Goal: Task Accomplishment & Management: Manage account settings

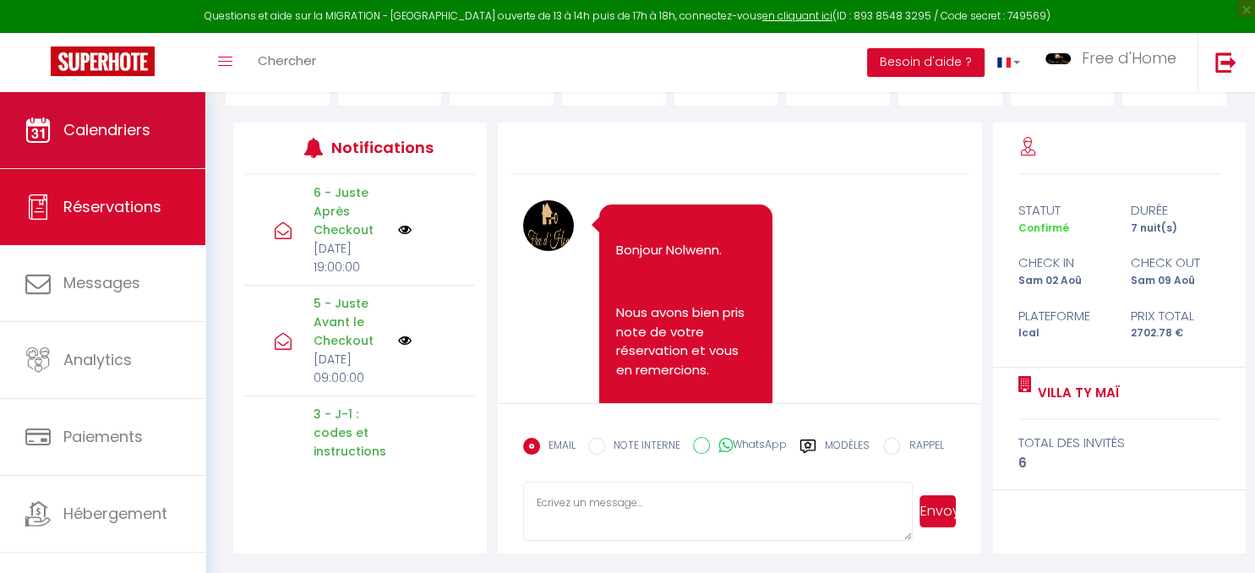
scroll to position [12238, 0]
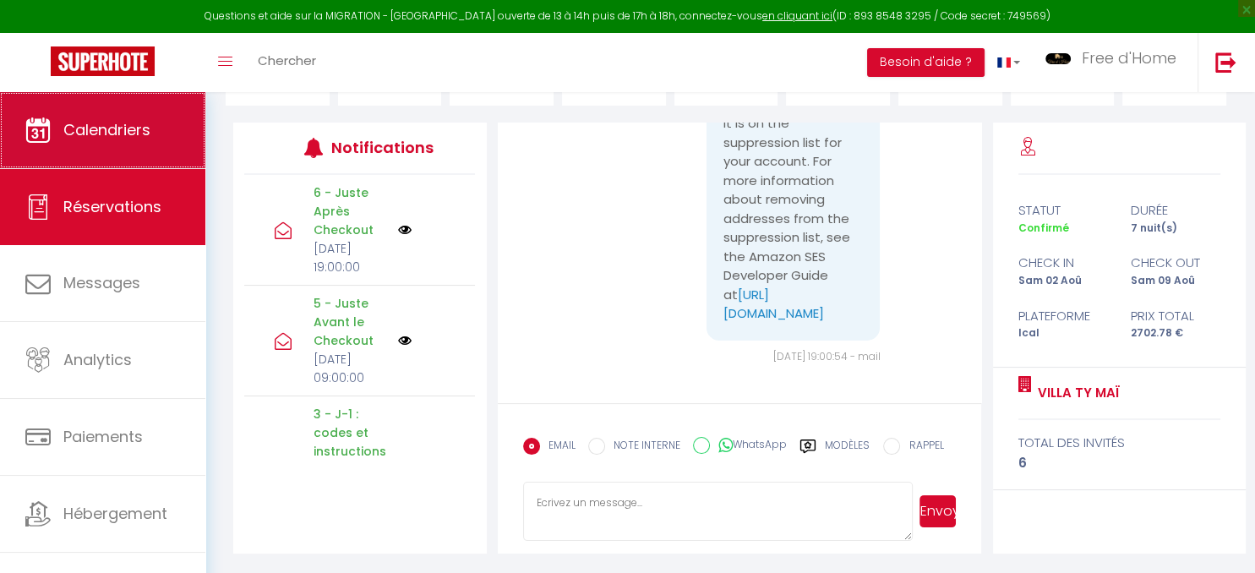
click at [79, 127] on span "Calendriers" at bounding box center [106, 129] width 87 height 21
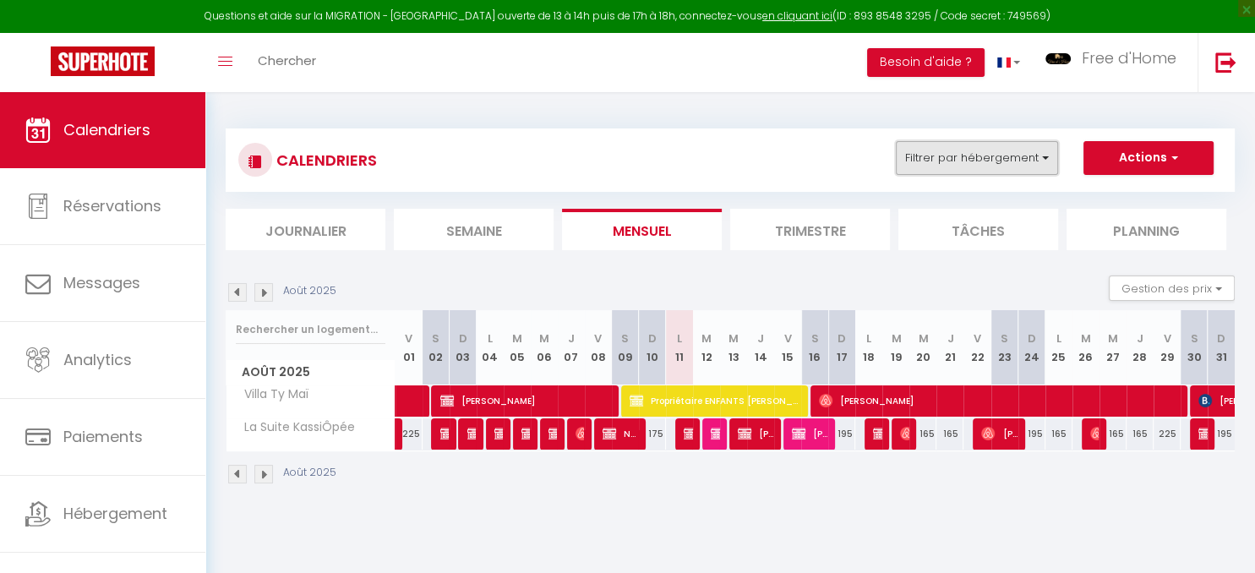
click at [999, 172] on button "Filtrer par hébergement" at bounding box center [977, 158] width 162 height 34
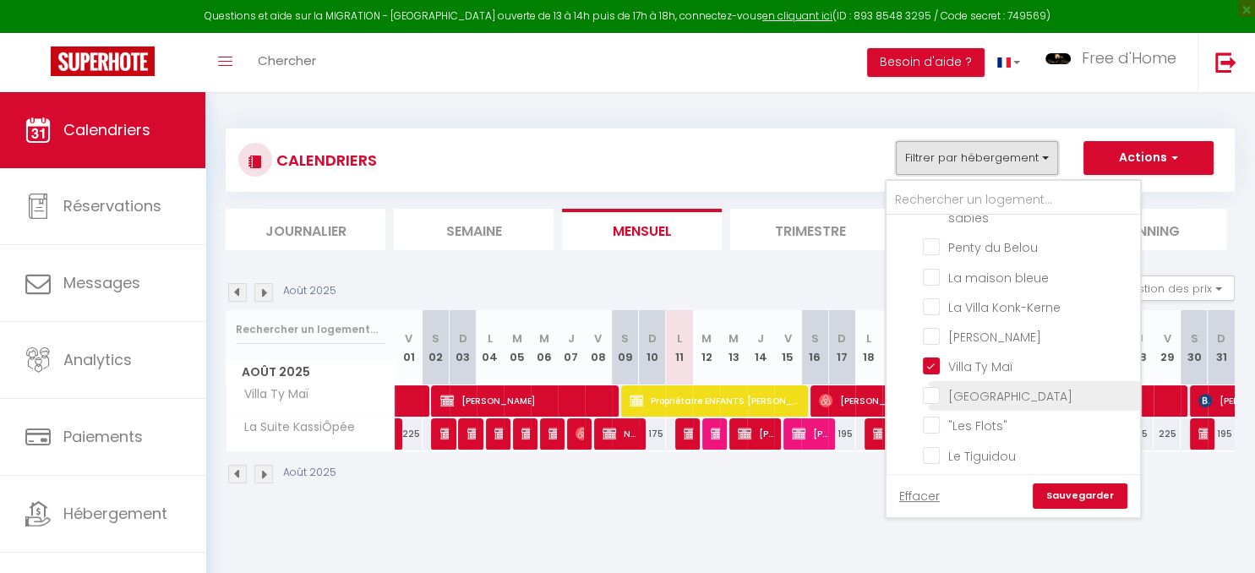
scroll to position [291, 0]
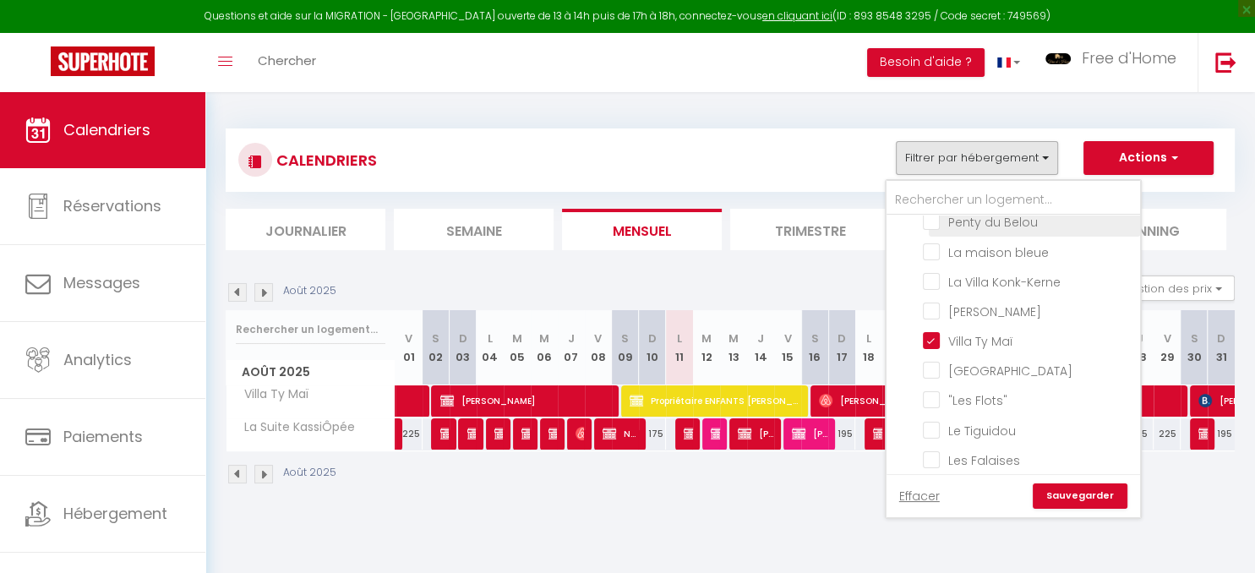
click at [981, 225] on input "Penty du Belou" at bounding box center [1028, 220] width 211 height 17
checkbox input "true"
checkbox input "false"
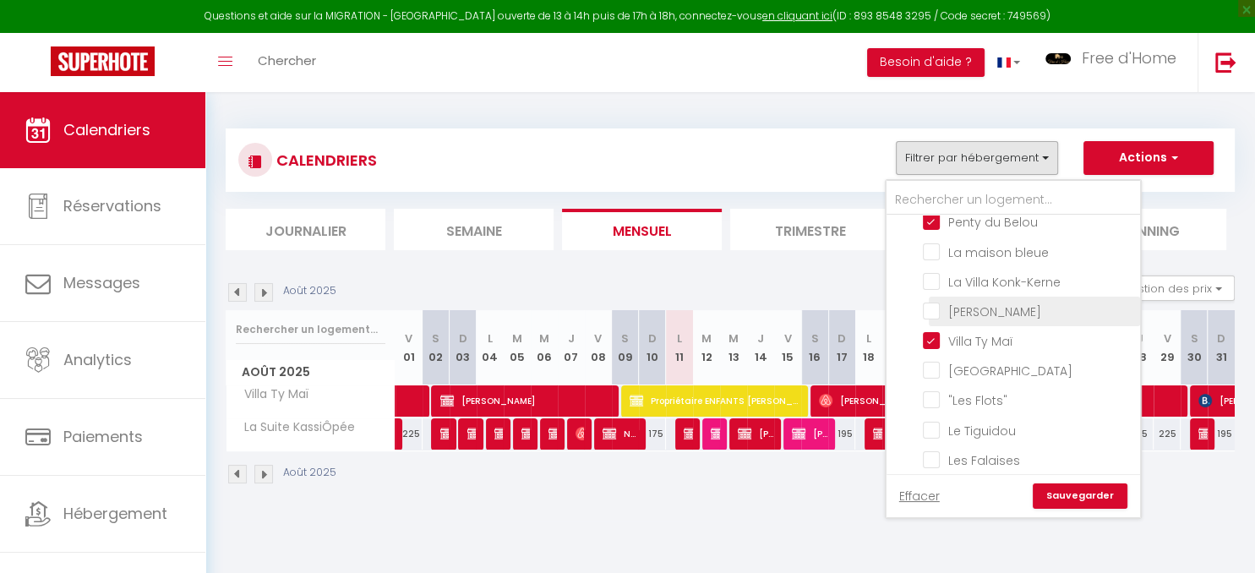
checkbox input "false"
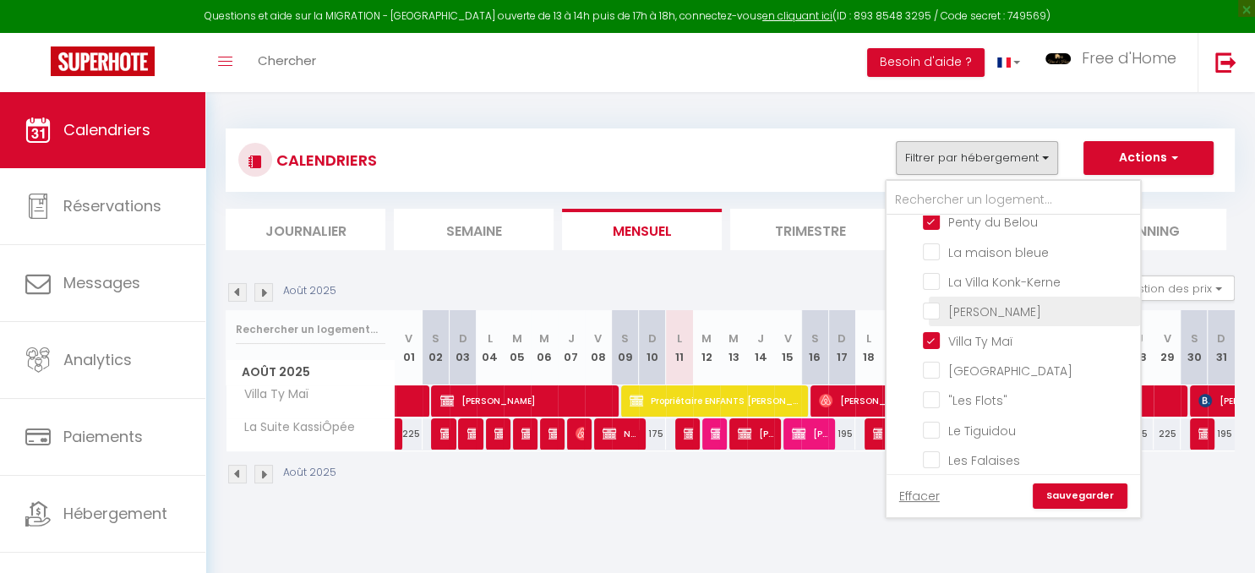
checkbox input "false"
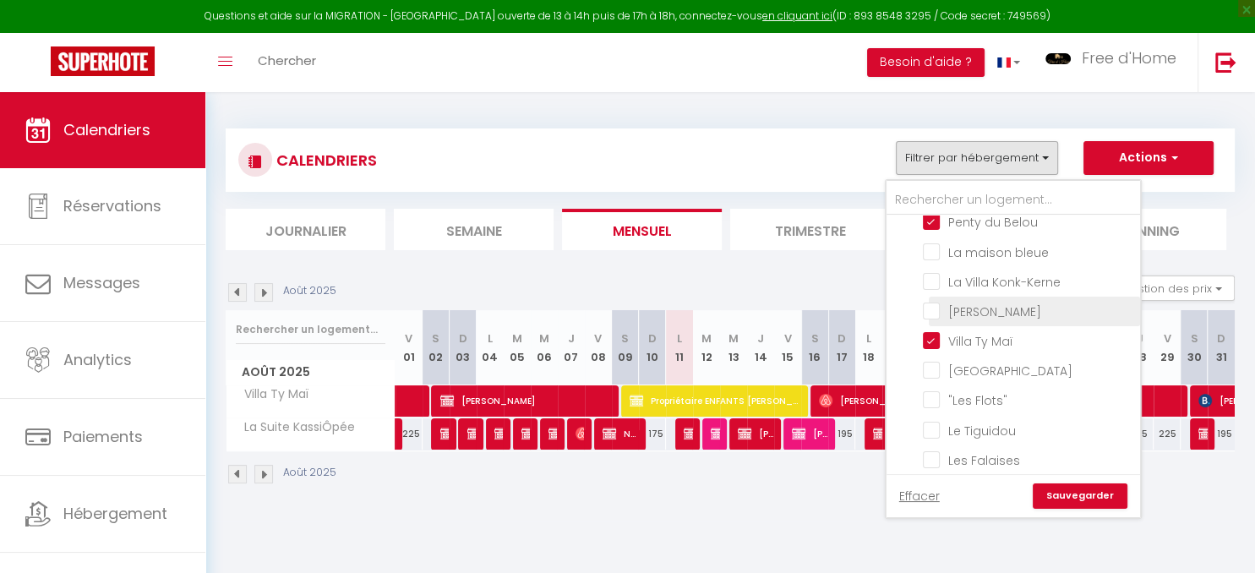
checkbox input "false"
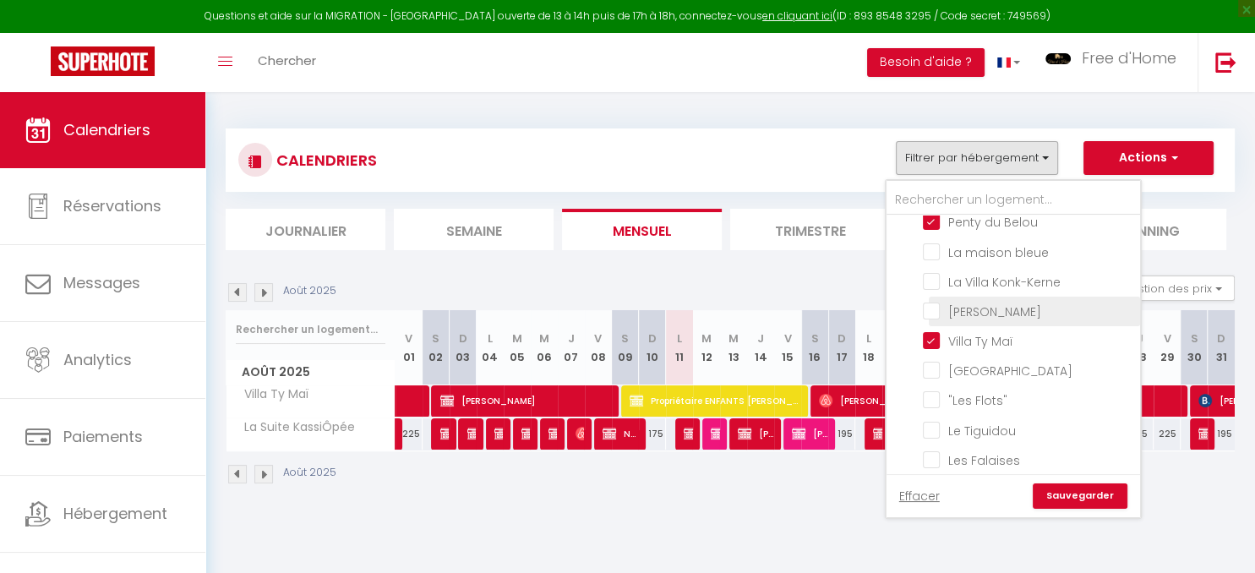
checkbox input "false"
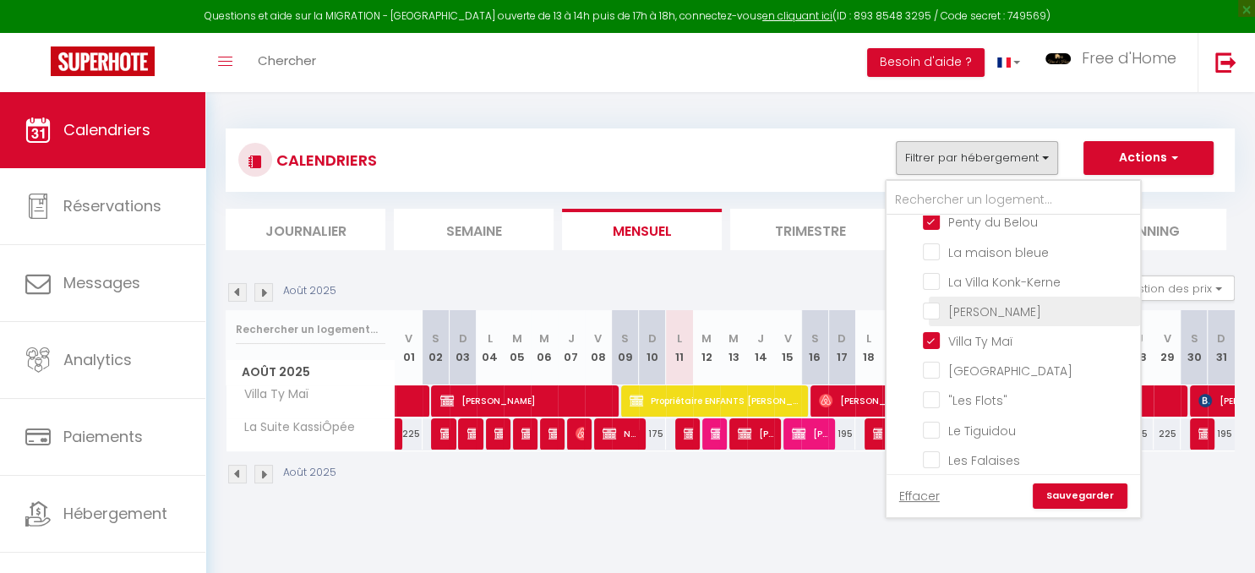
checkbox input "false"
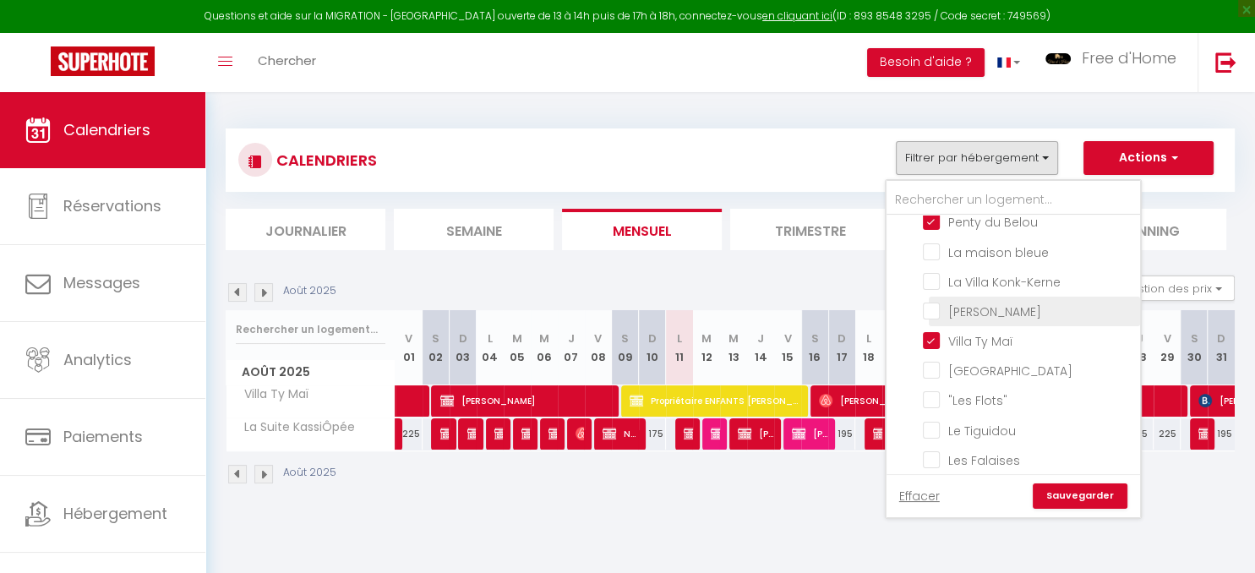
checkbox input "false"
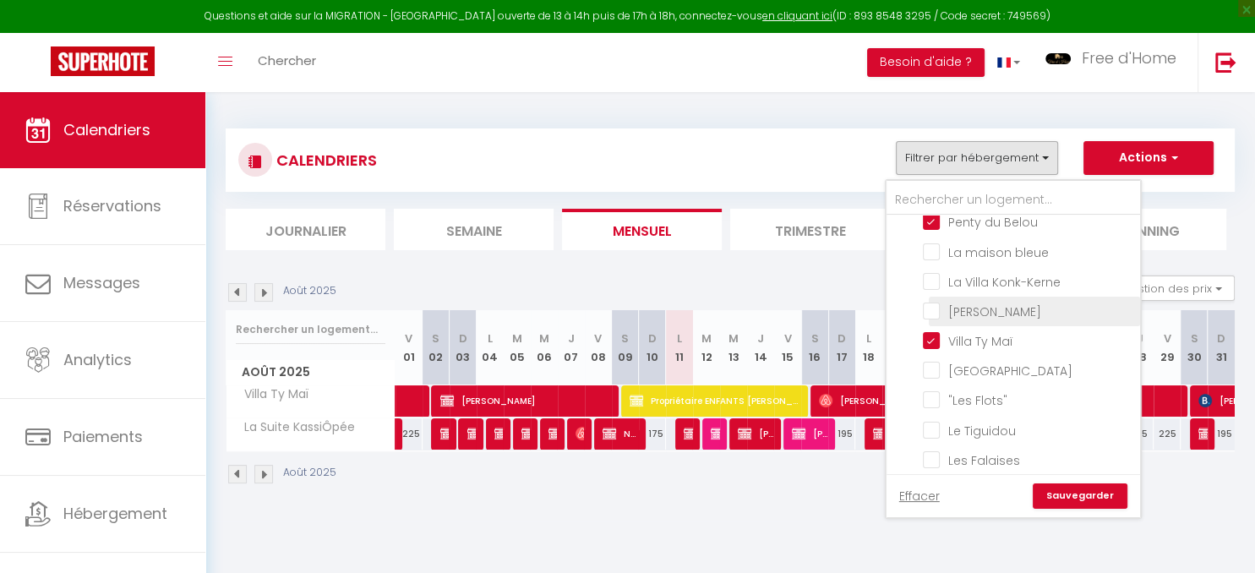
checkbox input "false"
click at [1090, 490] on link "Sauvegarder" at bounding box center [1079, 495] width 95 height 25
select select
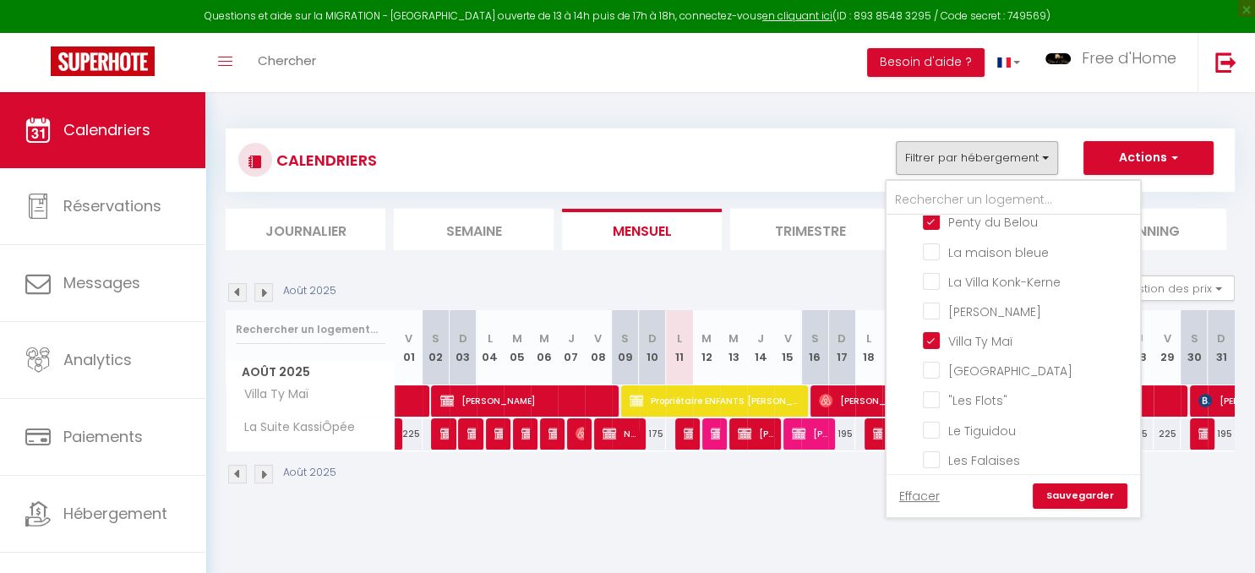
select select
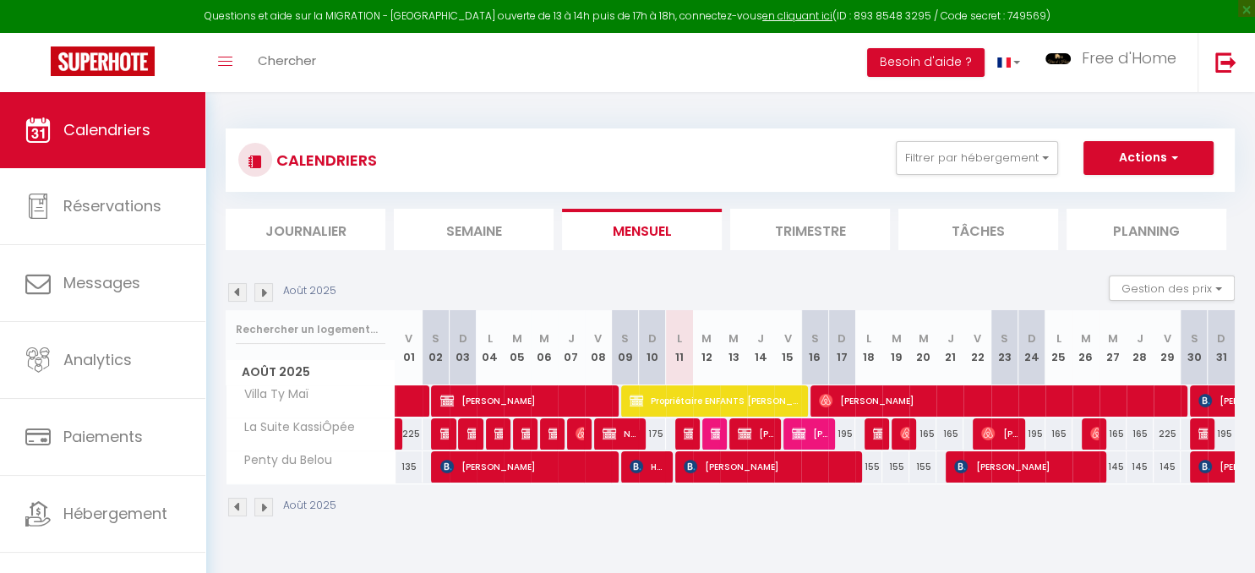
click at [651, 464] on span "HS IZOL s.r.o Puste Sady 49" at bounding box center [647, 466] width 36 height 32
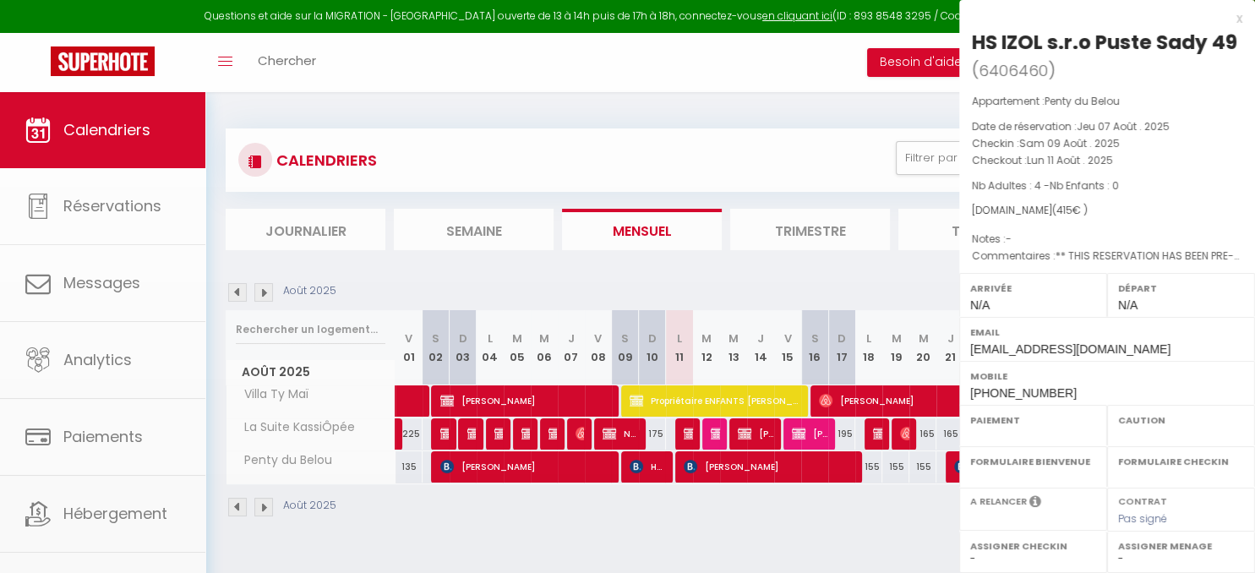
select select "OK"
select select "0"
select select "1"
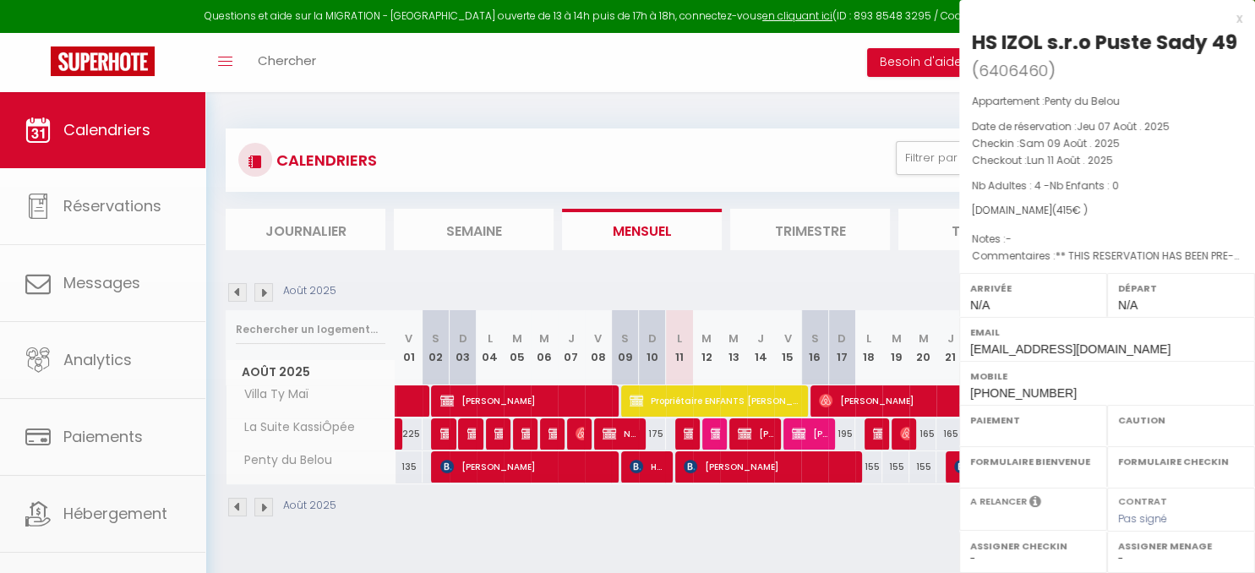
select select
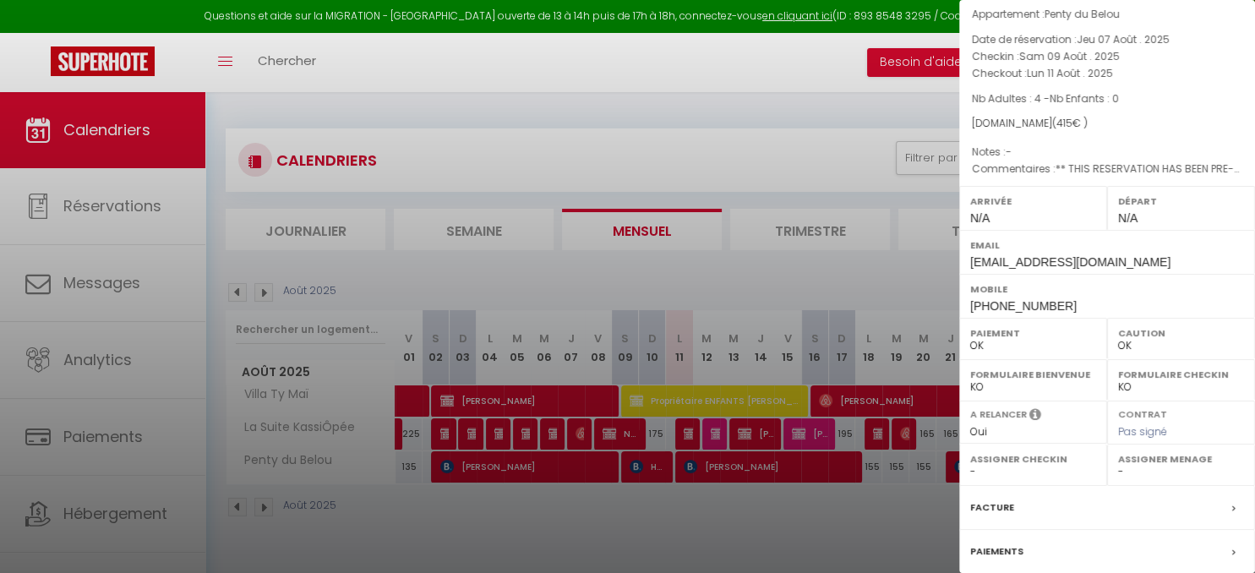
scroll to position [41, 0]
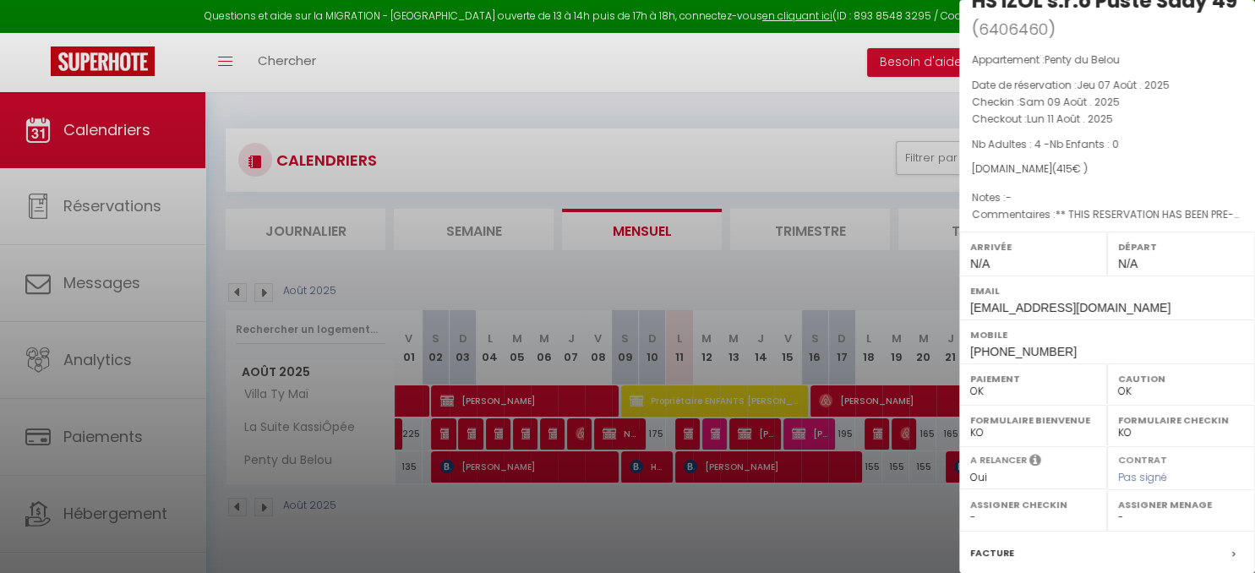
select select "44393"
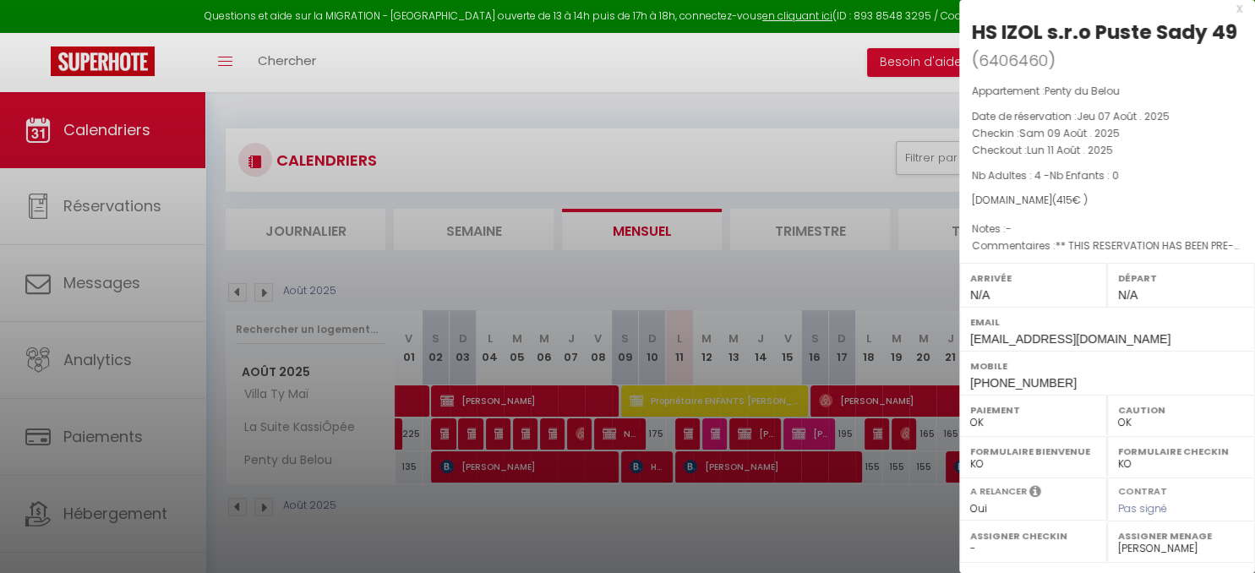
scroll to position [0, 0]
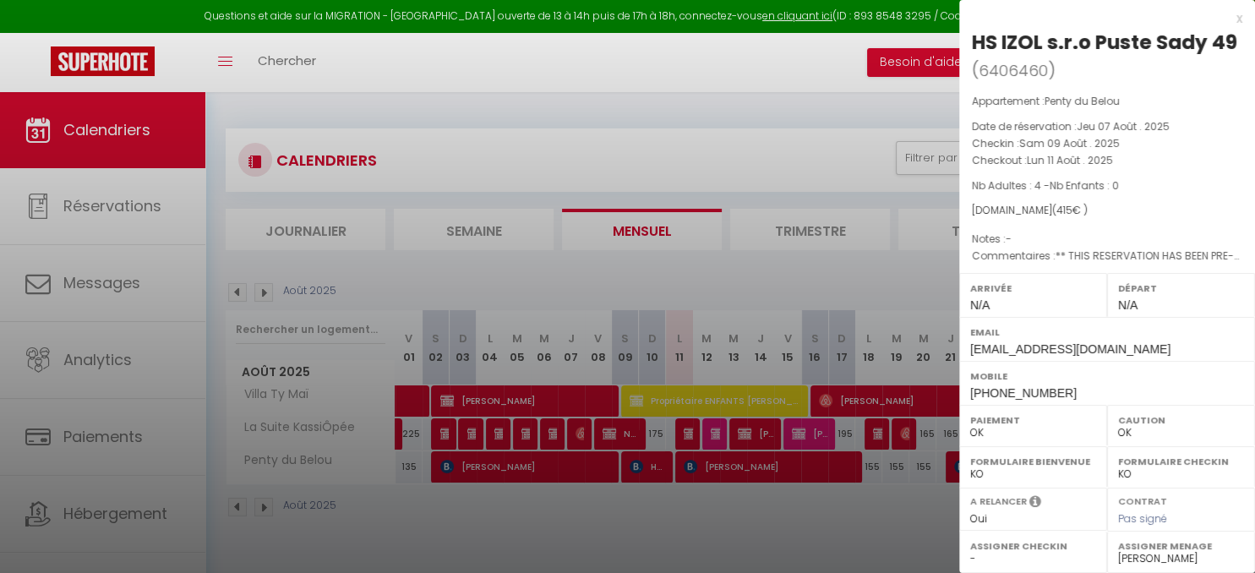
click at [867, 289] on div at bounding box center [627, 286] width 1255 height 573
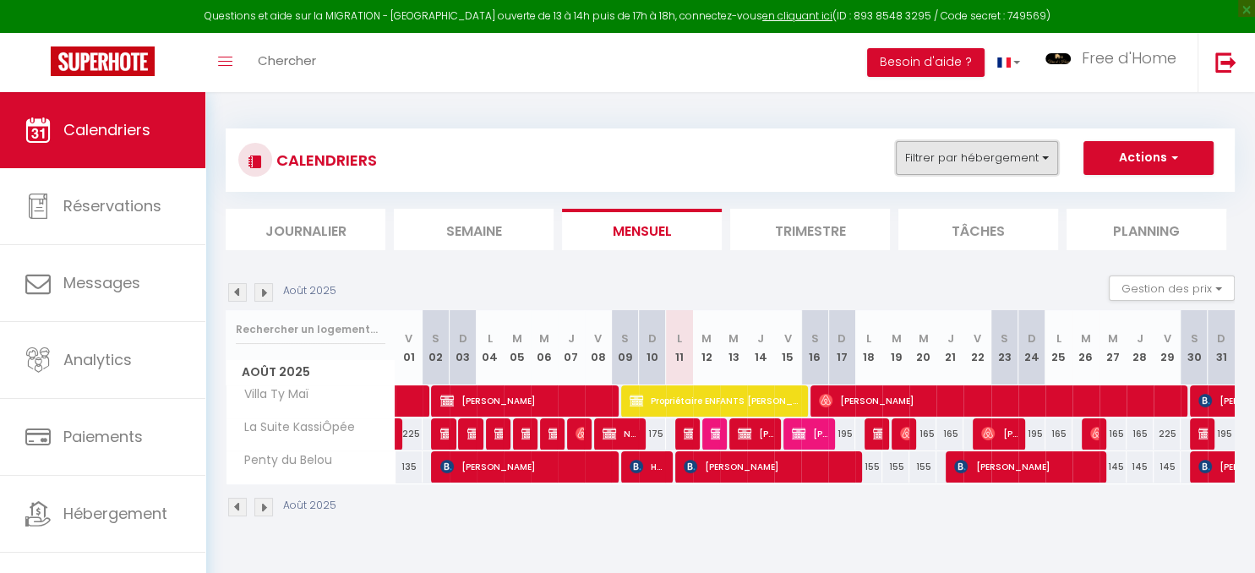
click at [1027, 150] on button "Filtrer par hébergement" at bounding box center [977, 158] width 162 height 34
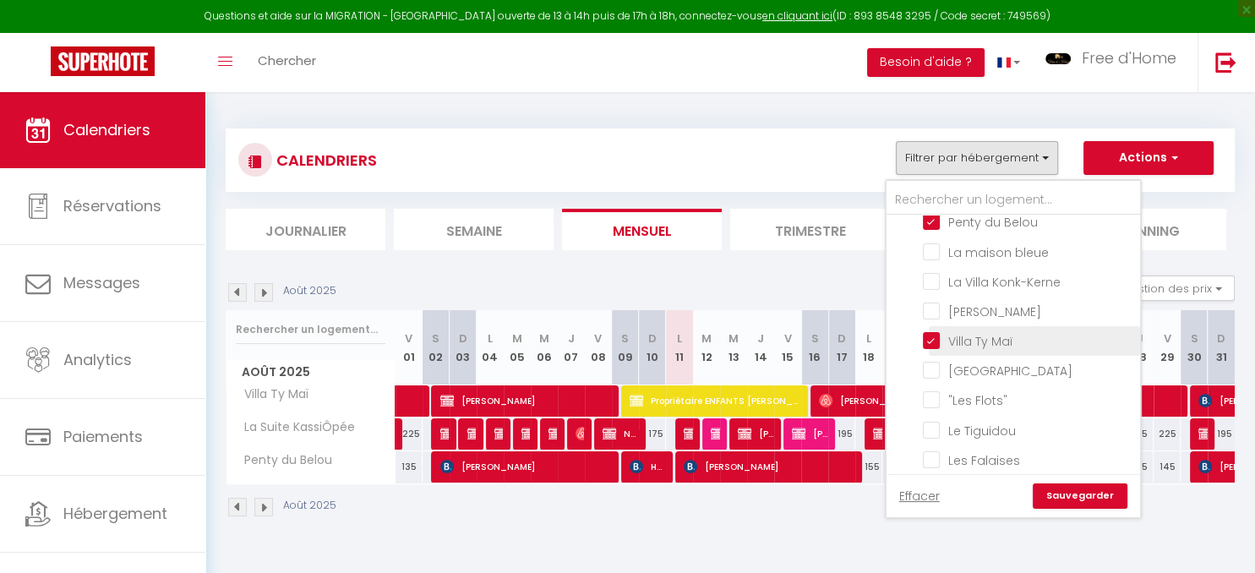
click at [941, 342] on input "Villa Ty Maï" at bounding box center [1028, 339] width 211 height 17
checkbox input "false"
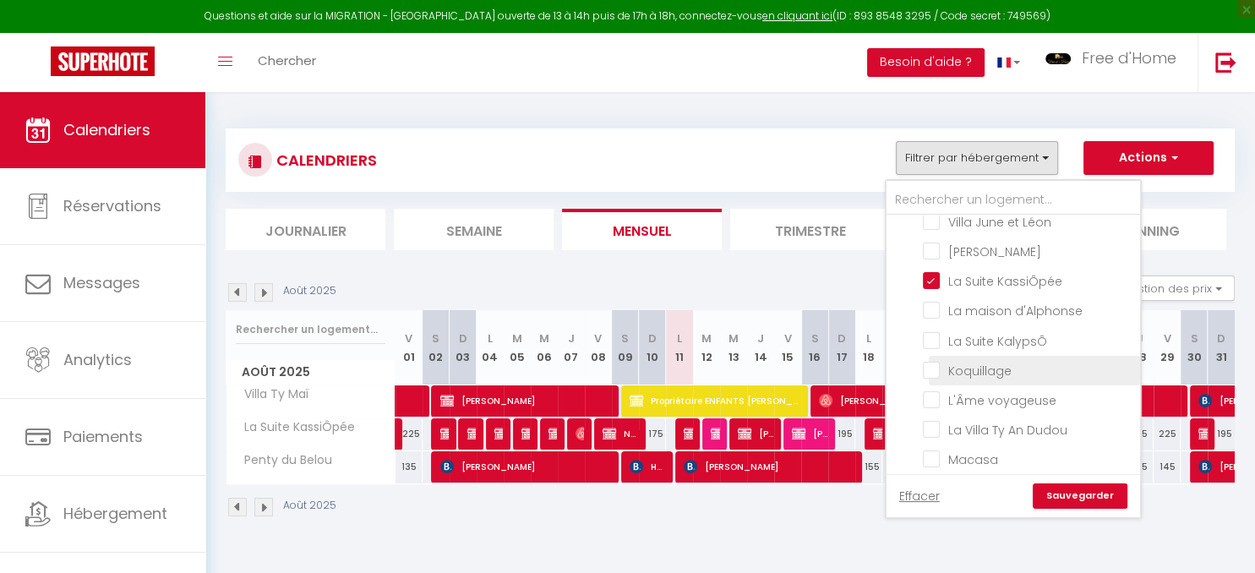
scroll to position [584, 0]
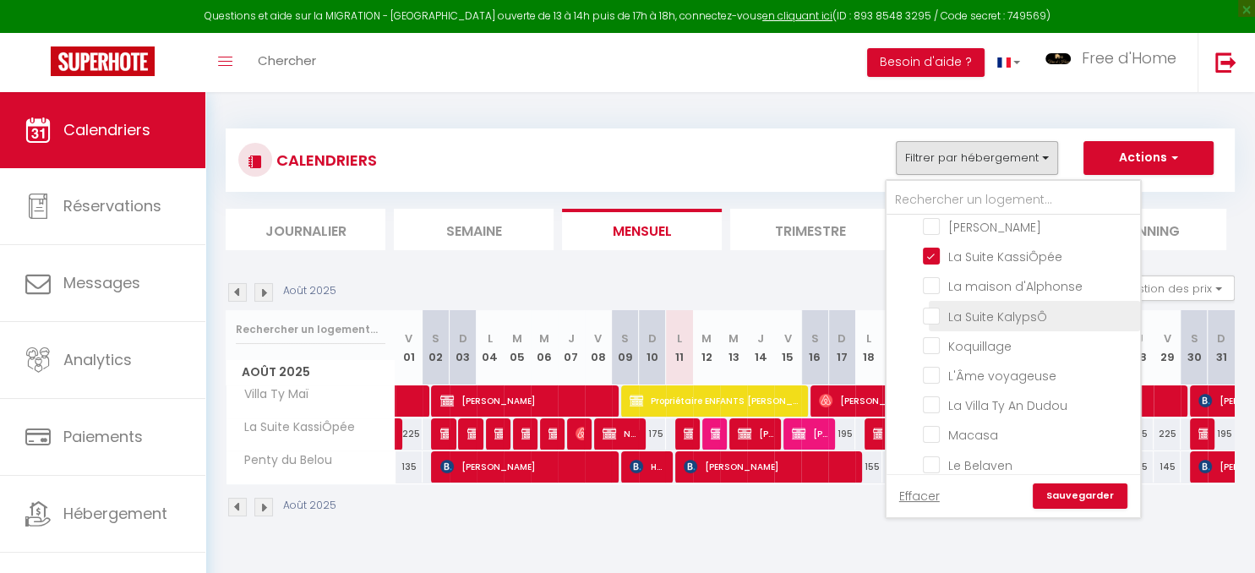
click at [958, 320] on span "La Suite KalypsÔ" at bounding box center [997, 316] width 99 height 17
click at [958, 320] on input "La Suite KalypsÔ" at bounding box center [1028, 314] width 211 height 17
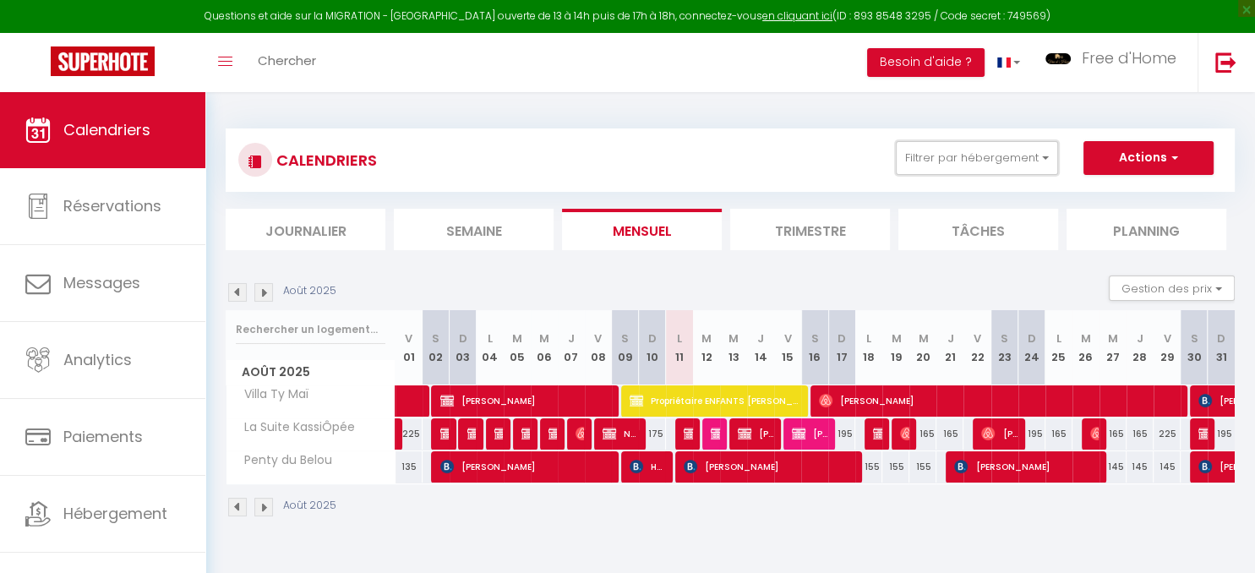
drag, startPoint x: 975, startPoint y: 157, endPoint x: 961, endPoint y: 281, distance: 124.1
click at [976, 157] on button "Filtrer par hébergement" at bounding box center [977, 158] width 162 height 34
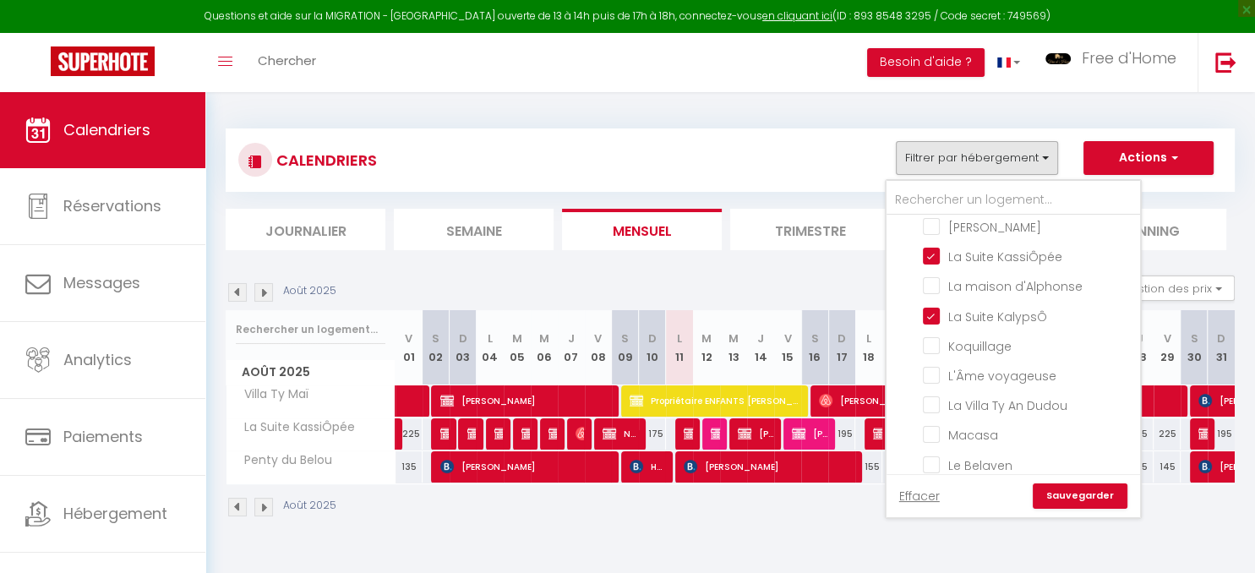
click at [1072, 493] on link "Sauvegarder" at bounding box center [1079, 495] width 95 height 25
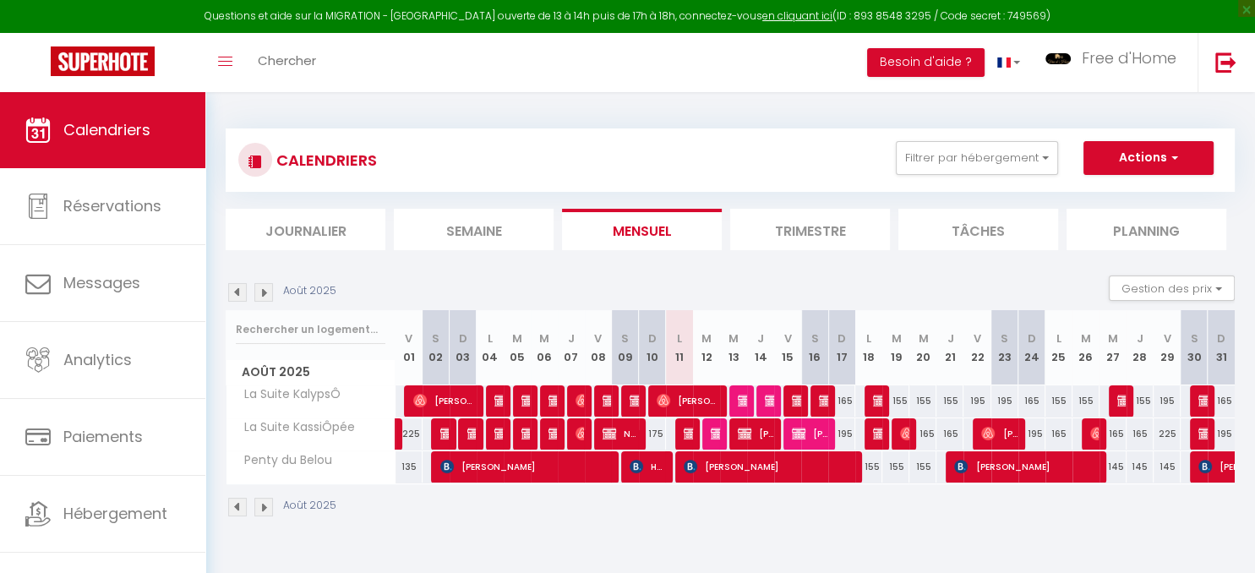
click at [821, 397] on img at bounding box center [826, 401] width 14 height 14
select select
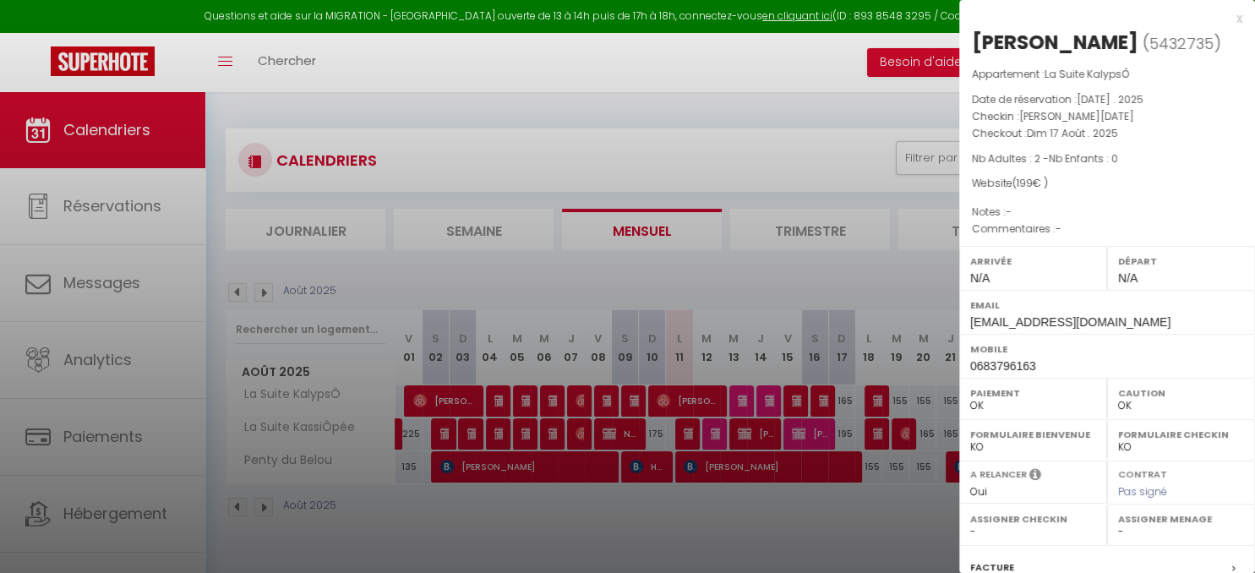
click at [799, 424] on div at bounding box center [627, 286] width 1255 height 573
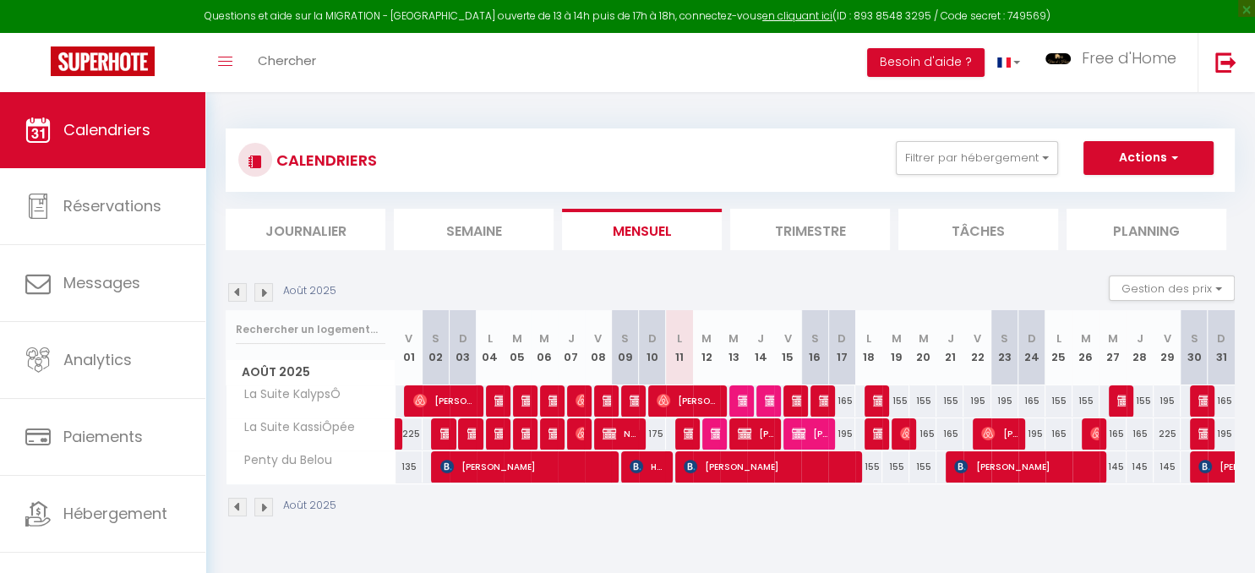
click at [799, 439] on img at bounding box center [799, 434] width 14 height 14
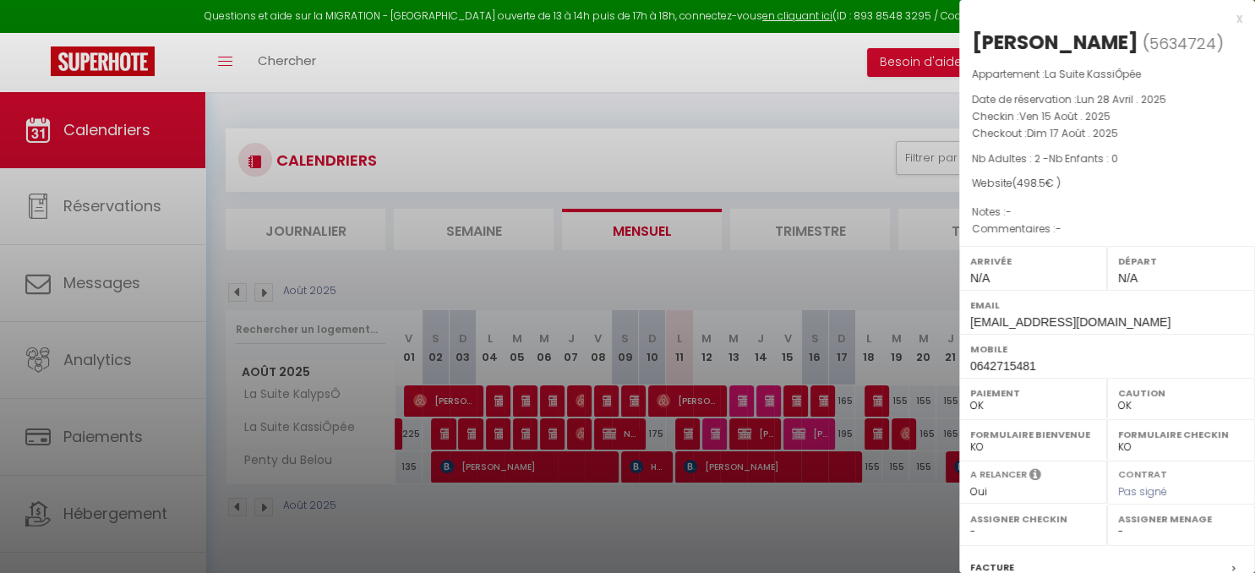
click at [782, 520] on div at bounding box center [627, 286] width 1255 height 573
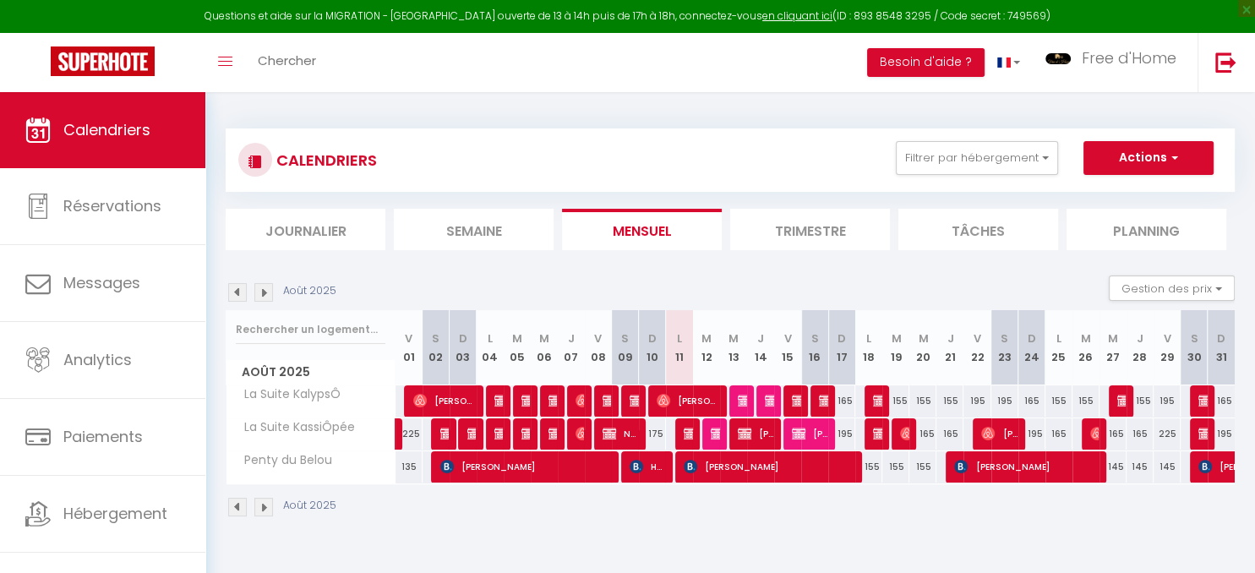
click at [1201, 431] on img at bounding box center [1205, 434] width 14 height 14
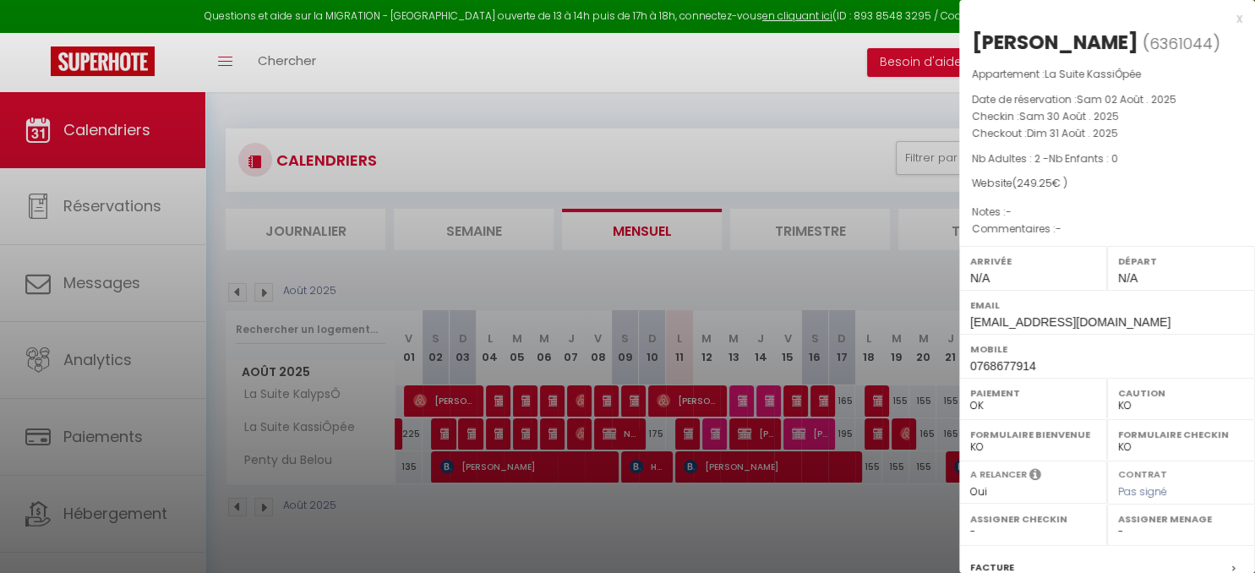
drag, startPoint x: 809, startPoint y: 92, endPoint x: 821, endPoint y: 150, distance: 59.7
click at [809, 92] on div at bounding box center [627, 286] width 1255 height 573
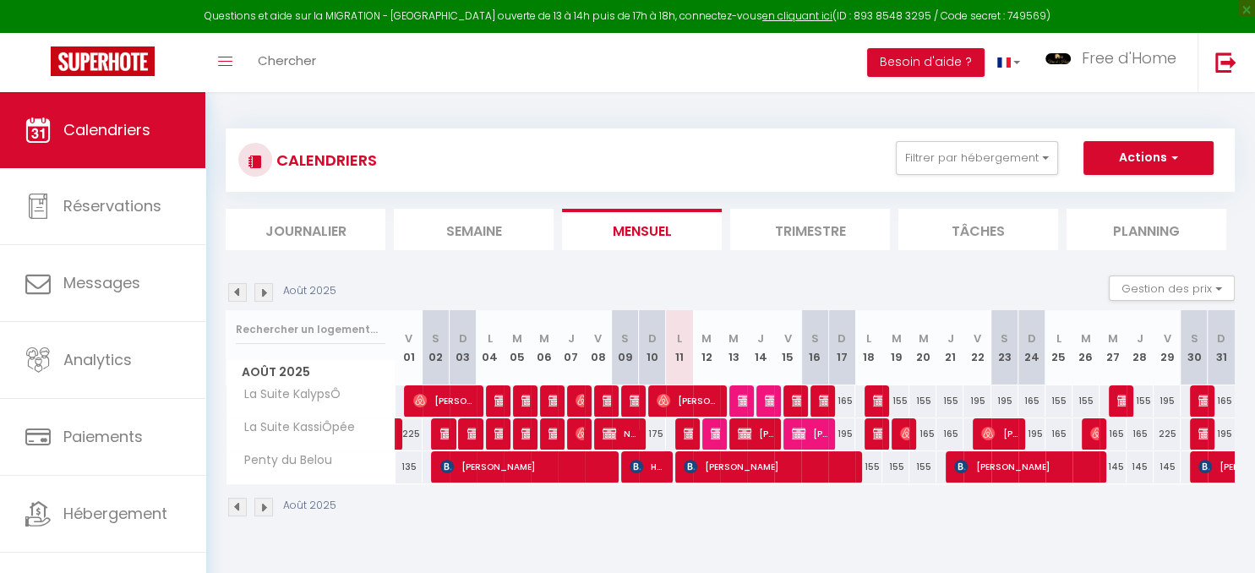
click at [796, 428] on img at bounding box center [799, 434] width 14 height 14
select select "OK"
